Goal: Navigation & Orientation: Find specific page/section

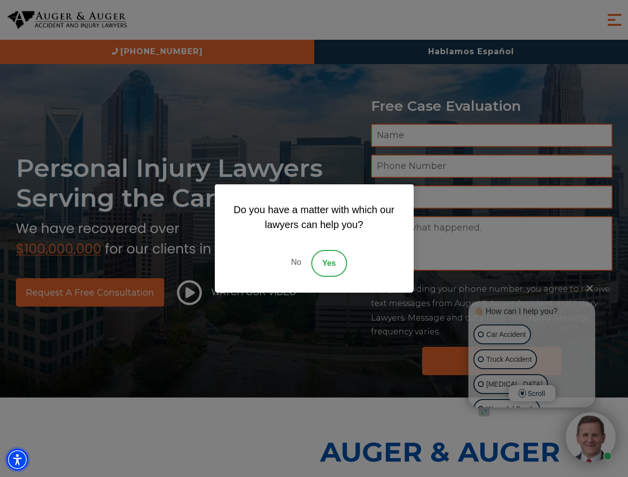
click at [17, 460] on img "Accessibility Menu" at bounding box center [17, 460] width 22 height 22
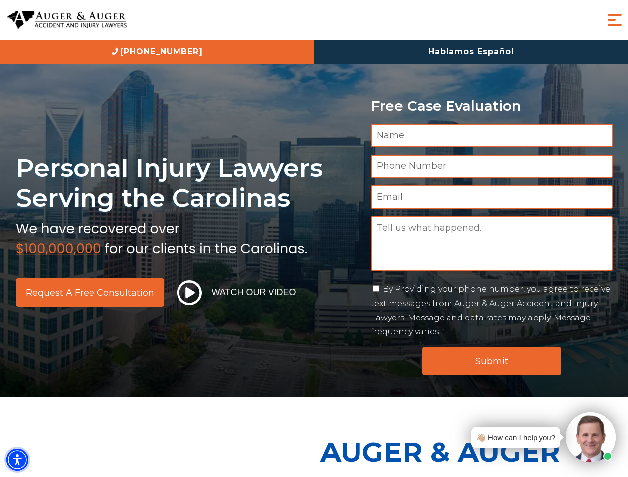
click at [17, 460] on img "Accessibility Menu" at bounding box center [17, 460] width 22 height 22
